Goal: Information Seeking & Learning: Understand process/instructions

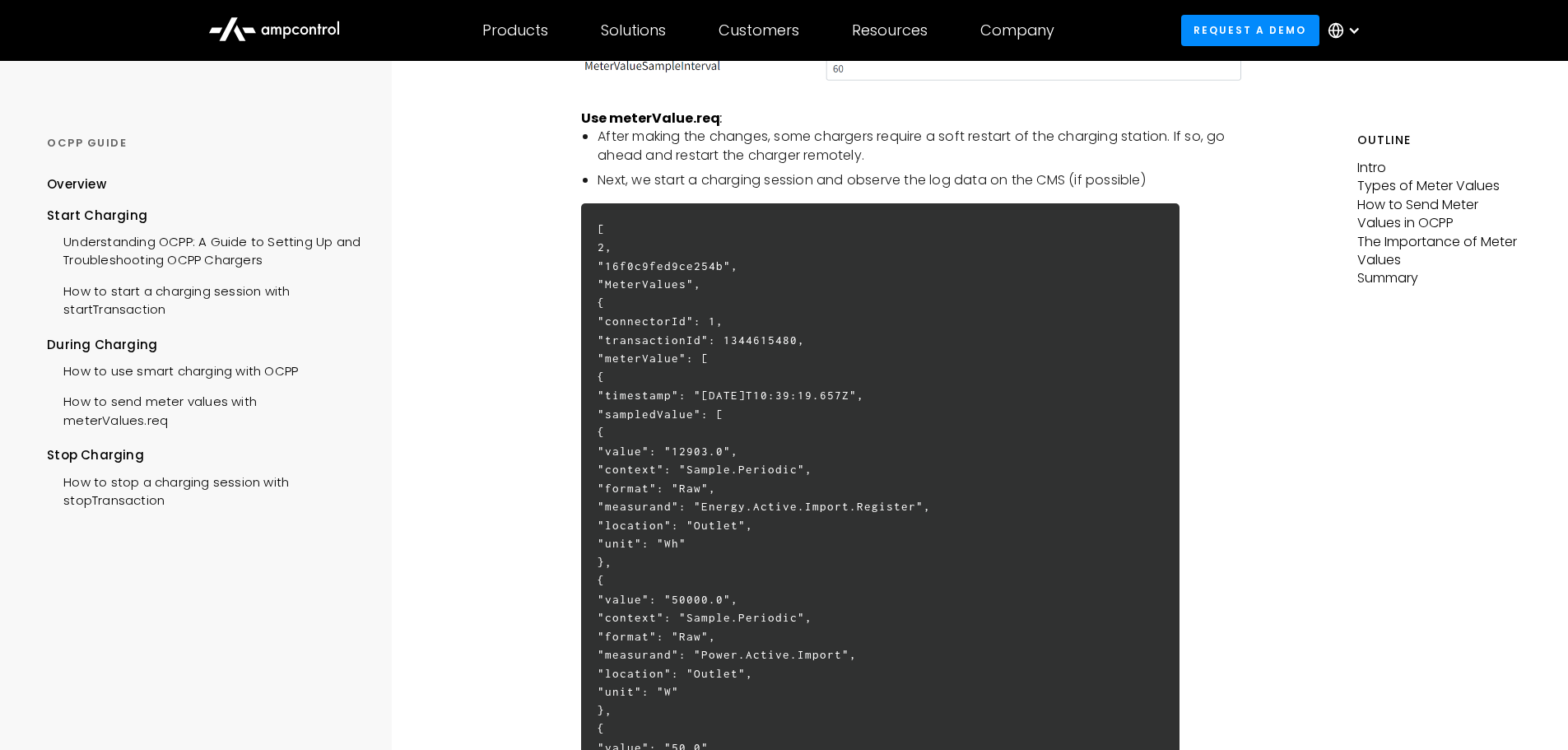
scroll to position [2799, 0]
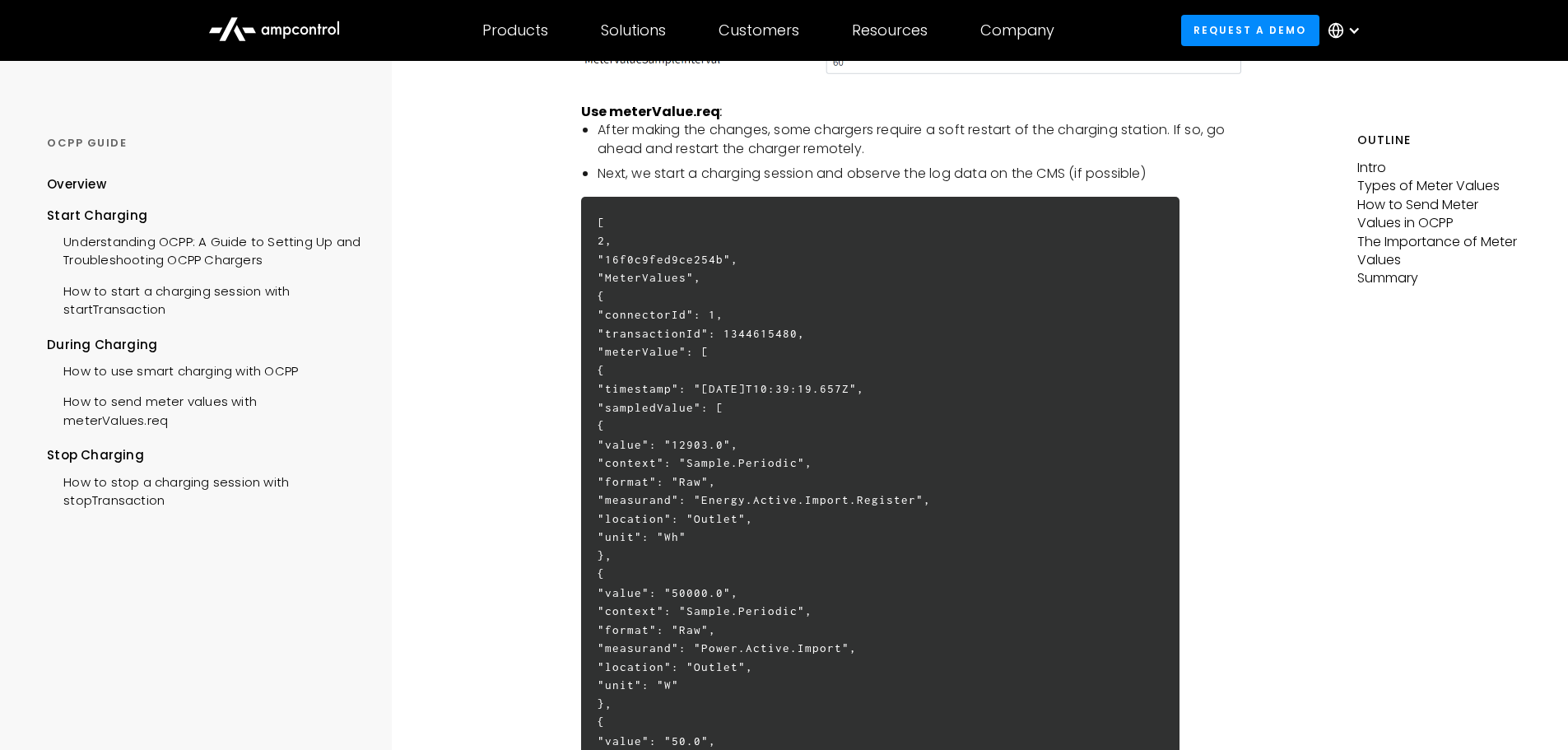
drag, startPoint x: 800, startPoint y: 537, endPoint x: 686, endPoint y: 447, distance: 145.2
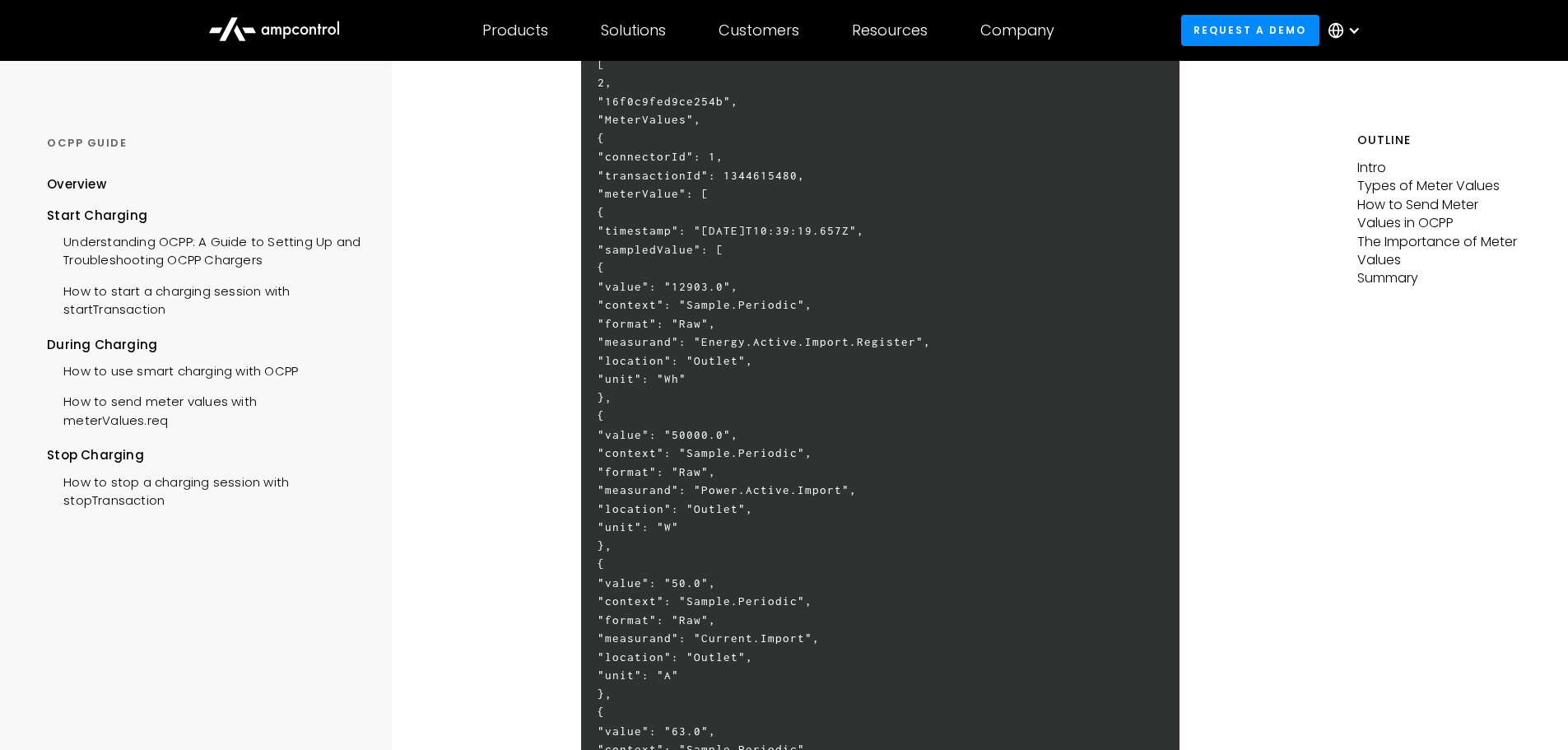
scroll to position [2964, 0]
click at [818, 345] on h6 "[ 2, "16f0c9fed9ce254b", "MeterValues", { "connectorId": 1, "transactionId": 13…" at bounding box center [881, 707] width 599 height 1349
drag, startPoint x: 790, startPoint y: 335, endPoint x: 857, endPoint y: 332, distance: 67.1
click at [857, 332] on h6 "[ 2, "16f0c9fed9ce254b", "MeterValues", { "connectorId": 1, "transactionId": 13…" at bounding box center [881, 707] width 599 height 1349
drag, startPoint x: 991, startPoint y: 333, endPoint x: 884, endPoint y: 339, distance: 107.2
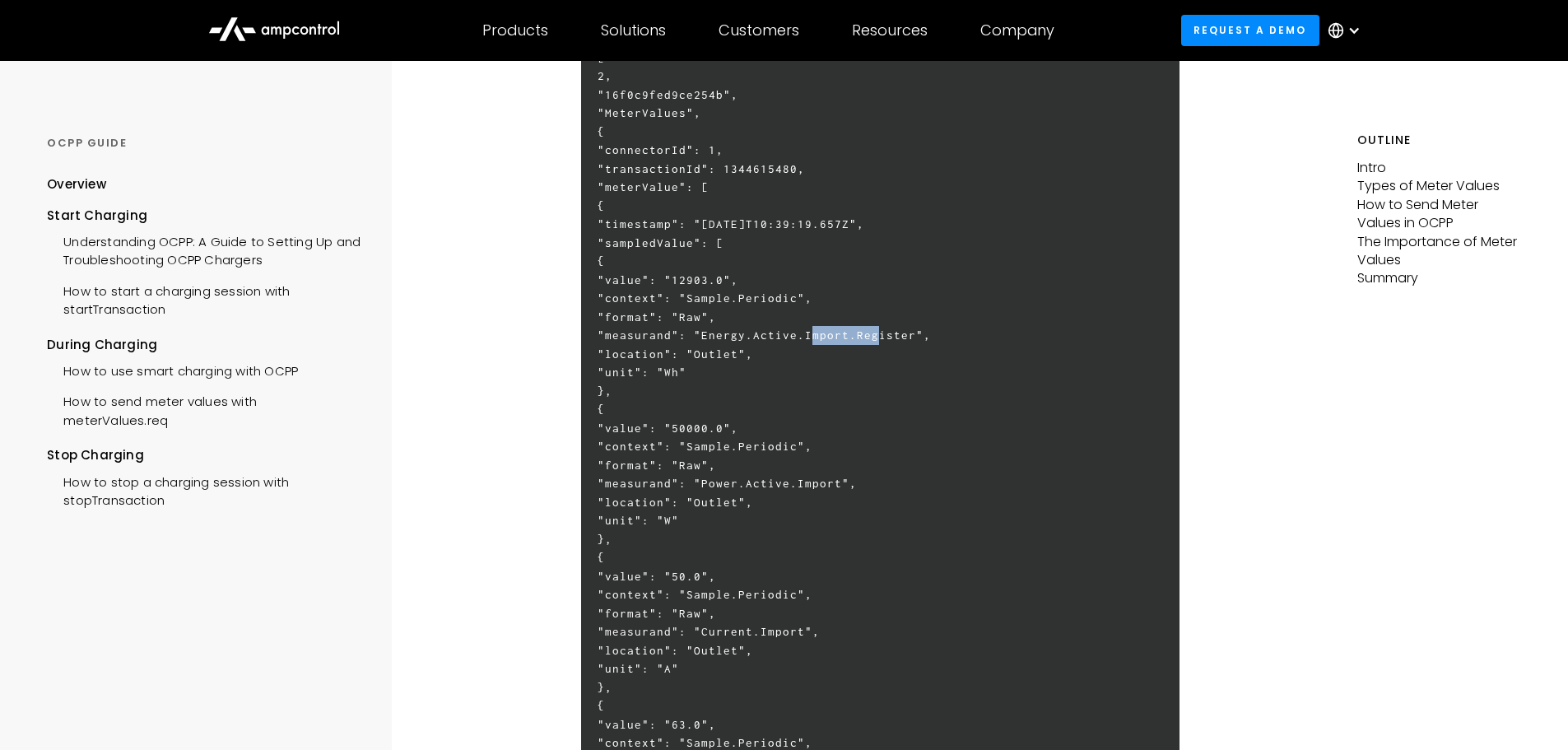
click at [884, 339] on h6 "[ 2, "16f0c9fed9ce254b", "MeterValues", { "connectorId": 1, "transactionId": 13…" at bounding box center [881, 707] width 599 height 1349
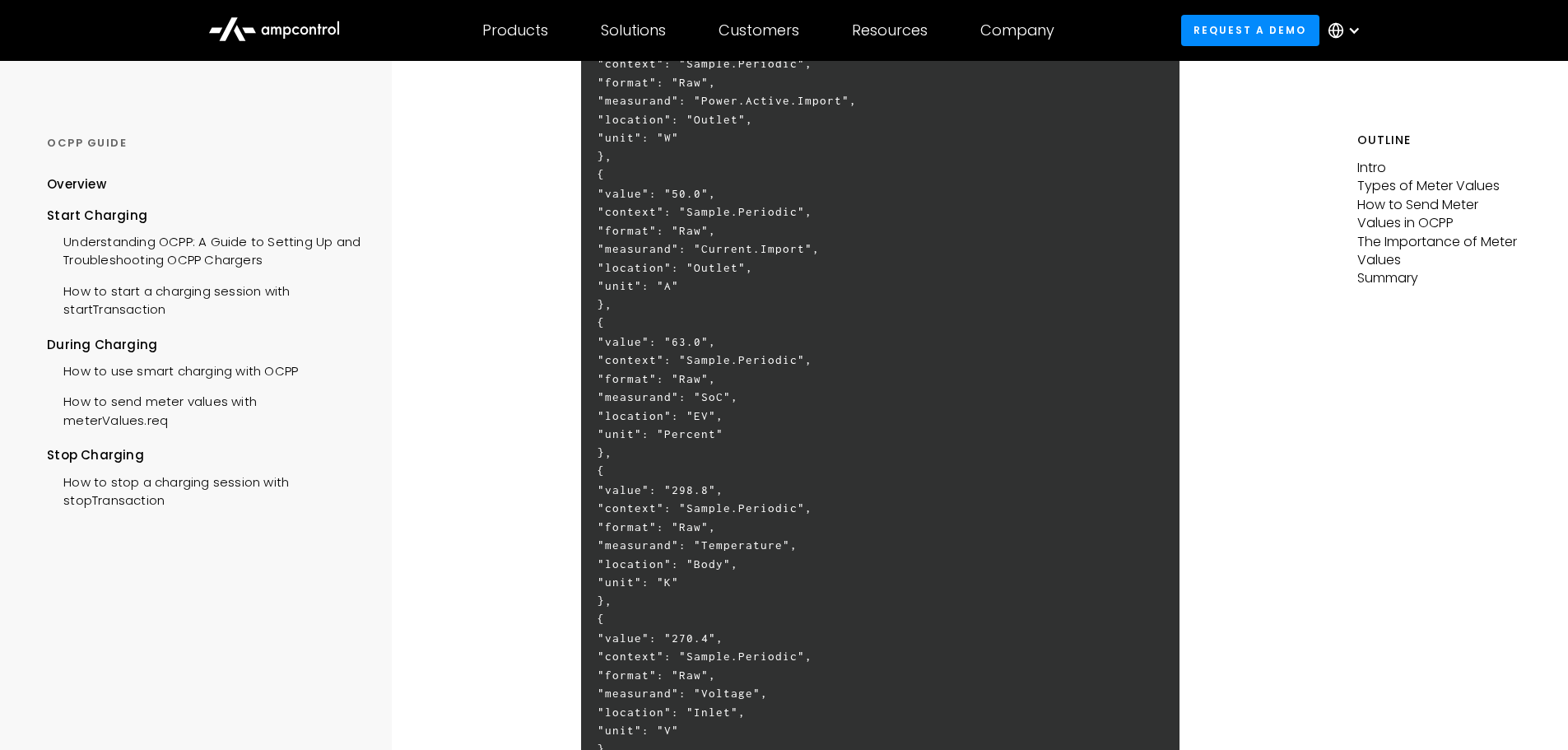
scroll to position [3375, 0]
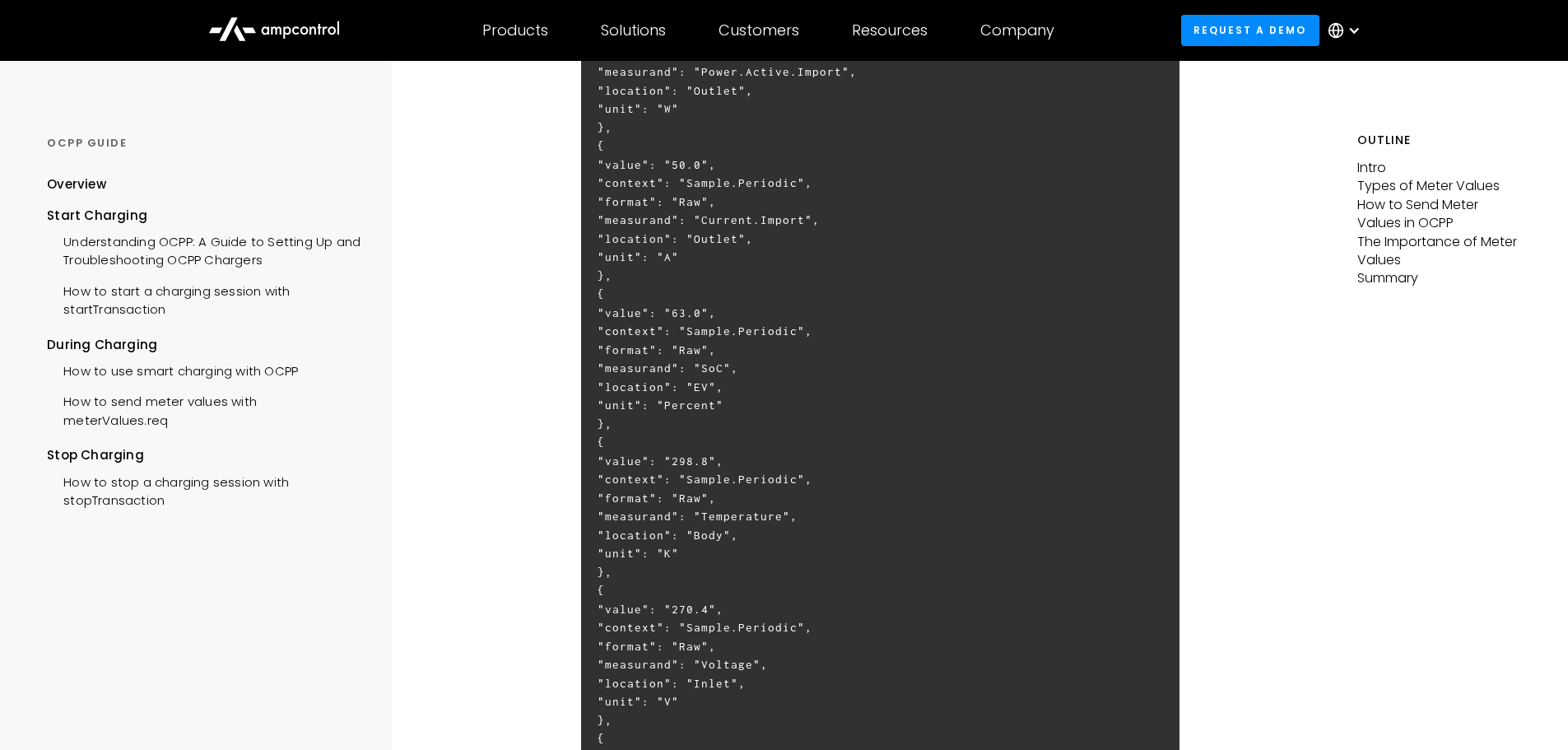
click at [793, 367] on h6 "[ 2, "16f0c9fed9ce254b", "MeterValues", { "connectorId": 1, "transactionId": 13…" at bounding box center [881, 295] width 599 height 1349
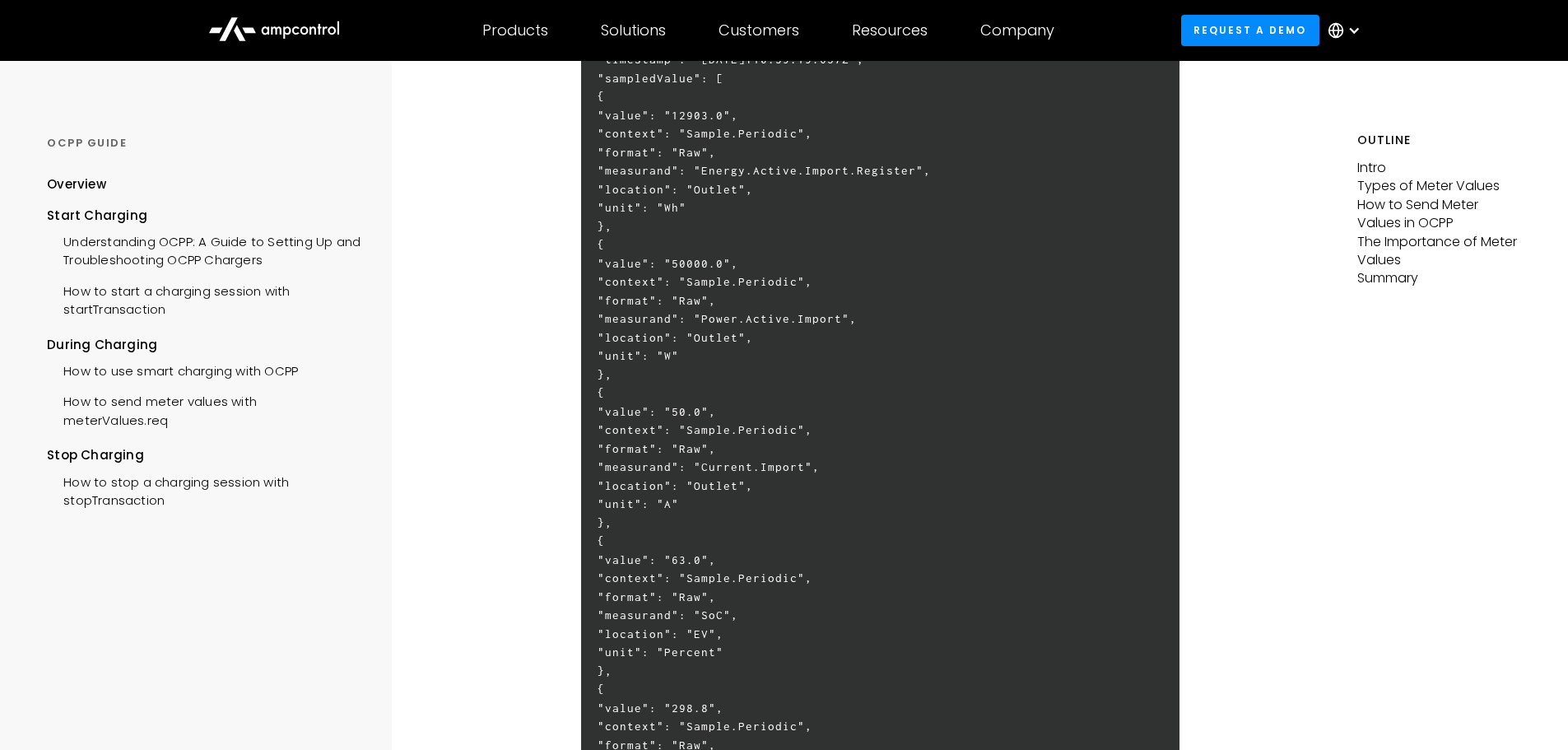
scroll to position [3046, 0]
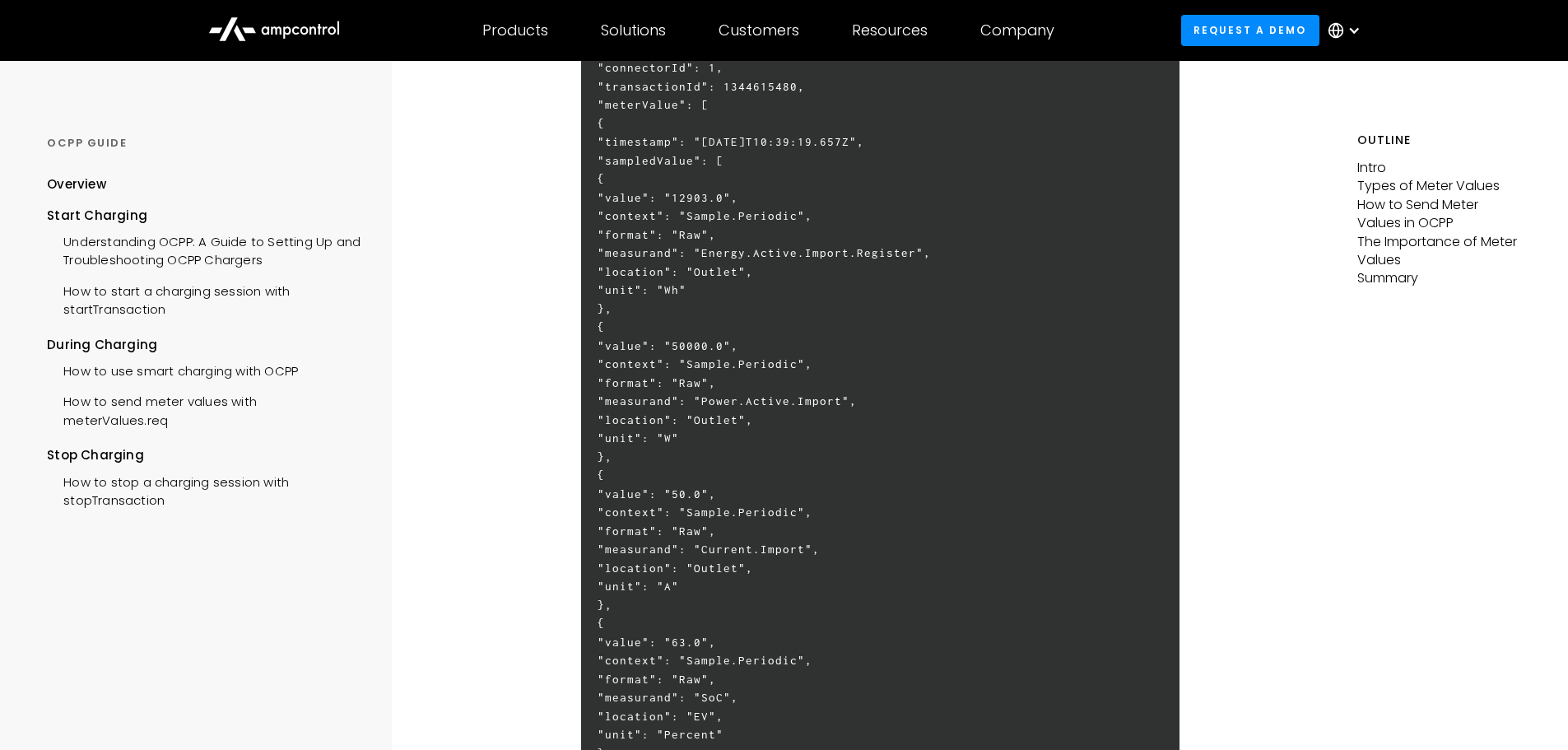
click at [786, 403] on h6 "[ 2, "16f0c9fed9ce254b", "MeterValues", { "connectorId": 1, "transactionId": 13…" at bounding box center [881, 624] width 599 height 1349
click at [786, 402] on h6 "[ 2, "16f0c9fed9ce254b", "MeterValues", { "connectorId": 1, "transactionId": 13…" at bounding box center [881, 624] width 599 height 1349
